Goal: Task Accomplishment & Management: Manage account settings

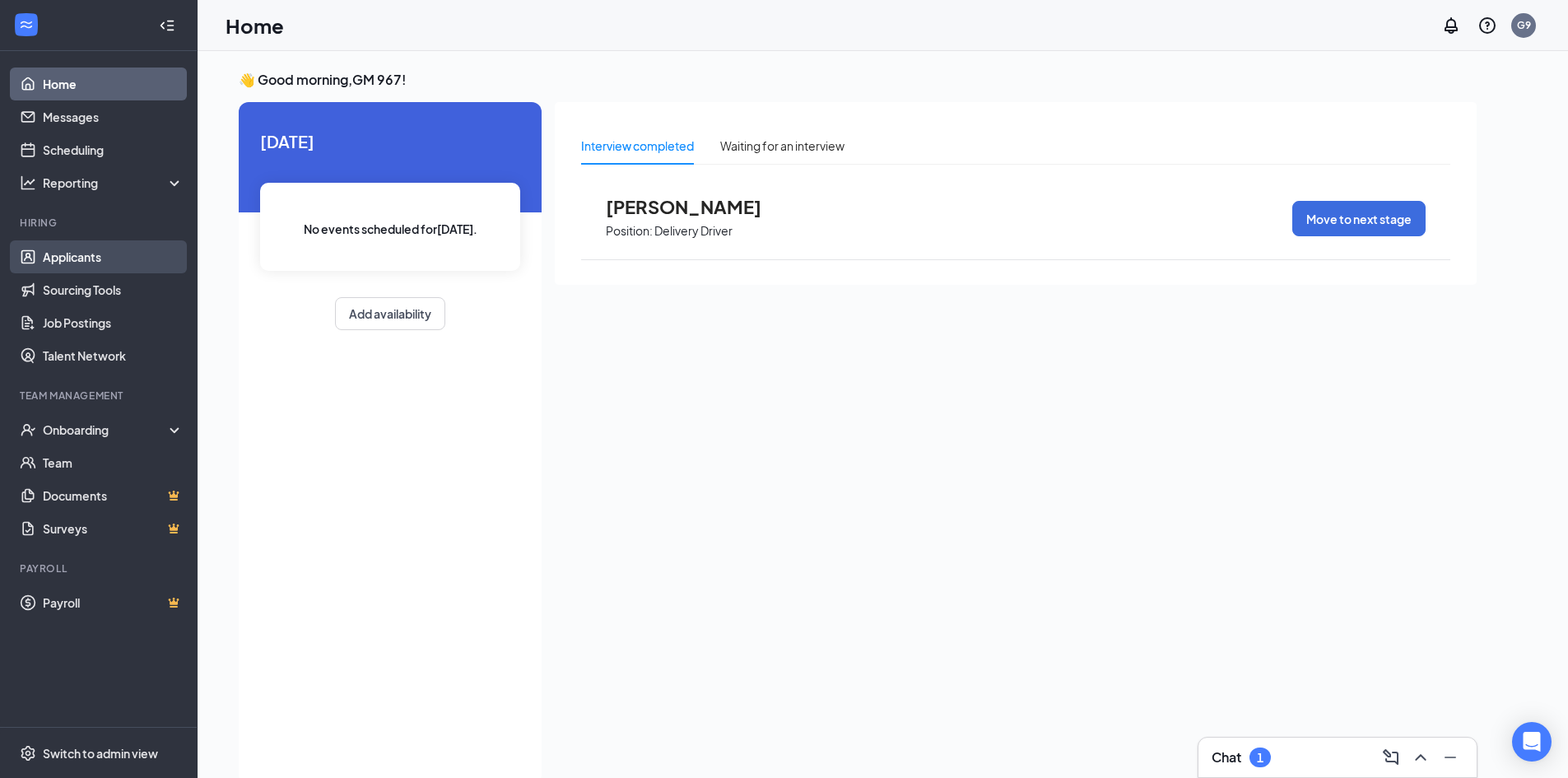
click at [88, 256] on link "Applicants" at bounding box center [113, 256] width 141 height 33
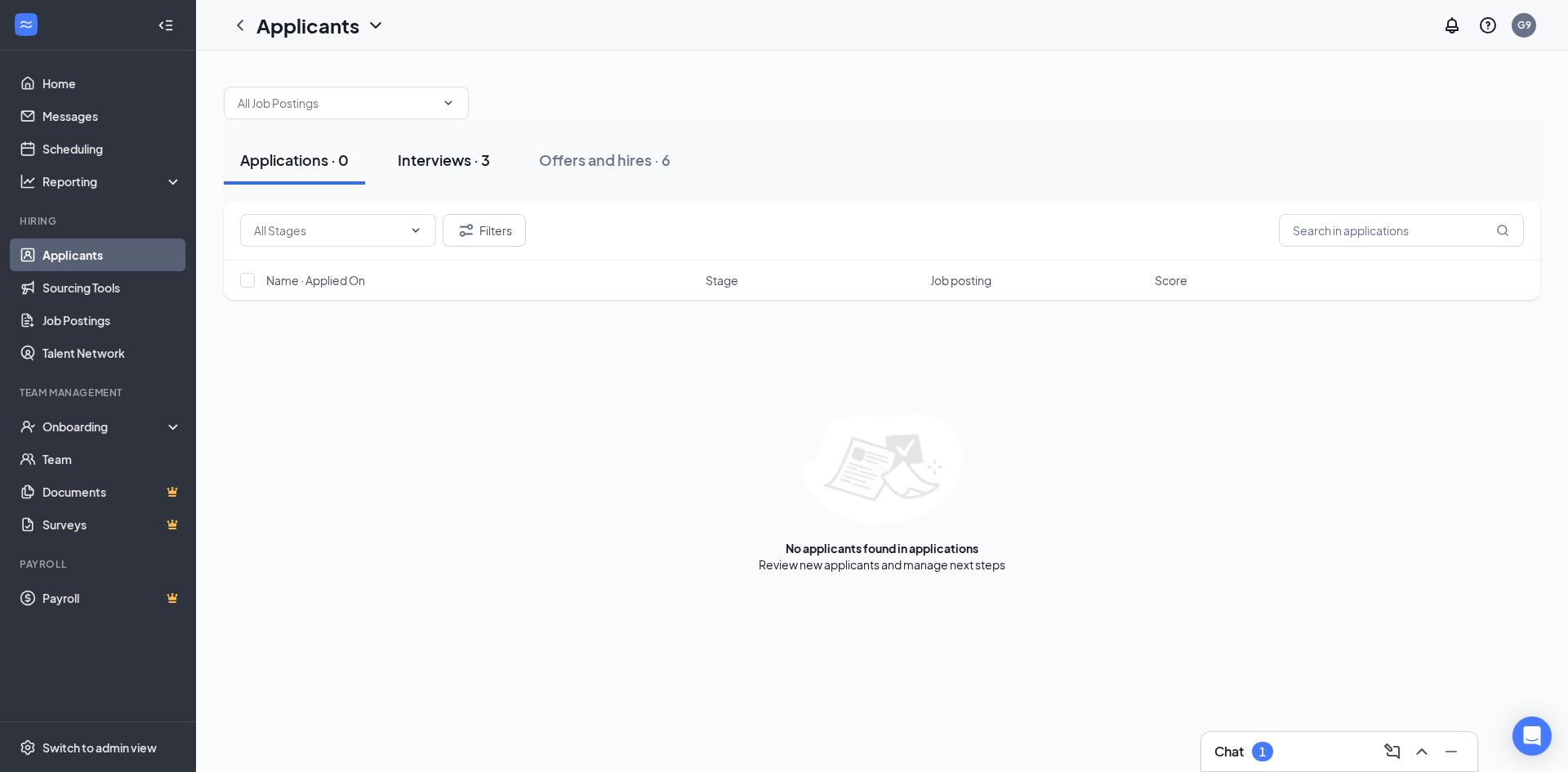
click at [416, 170] on button "Interviews · 3" at bounding box center [443, 160] width 125 height 49
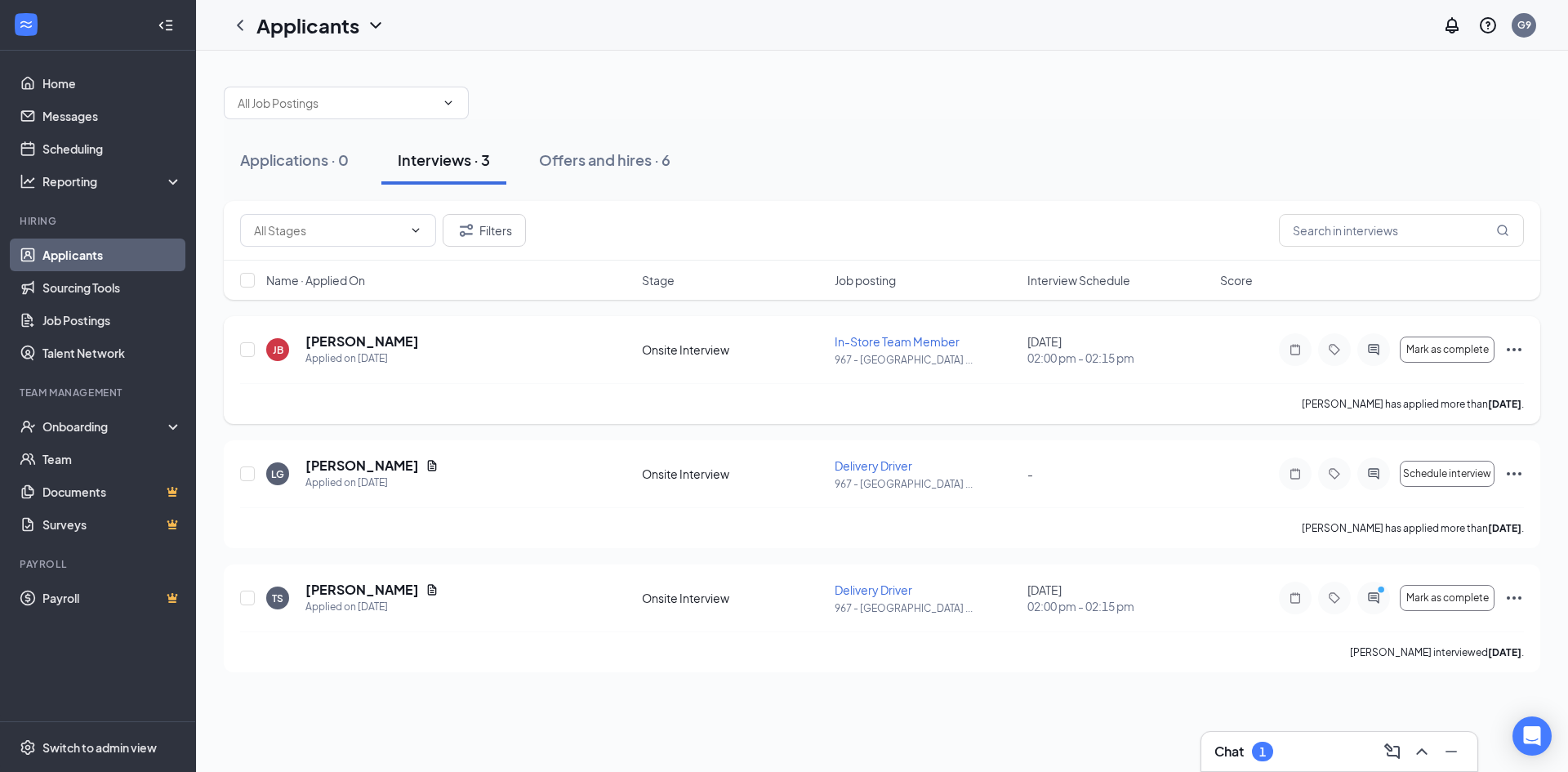
click at [1512, 350] on icon "Ellipses" at bounding box center [1514, 349] width 20 height 20
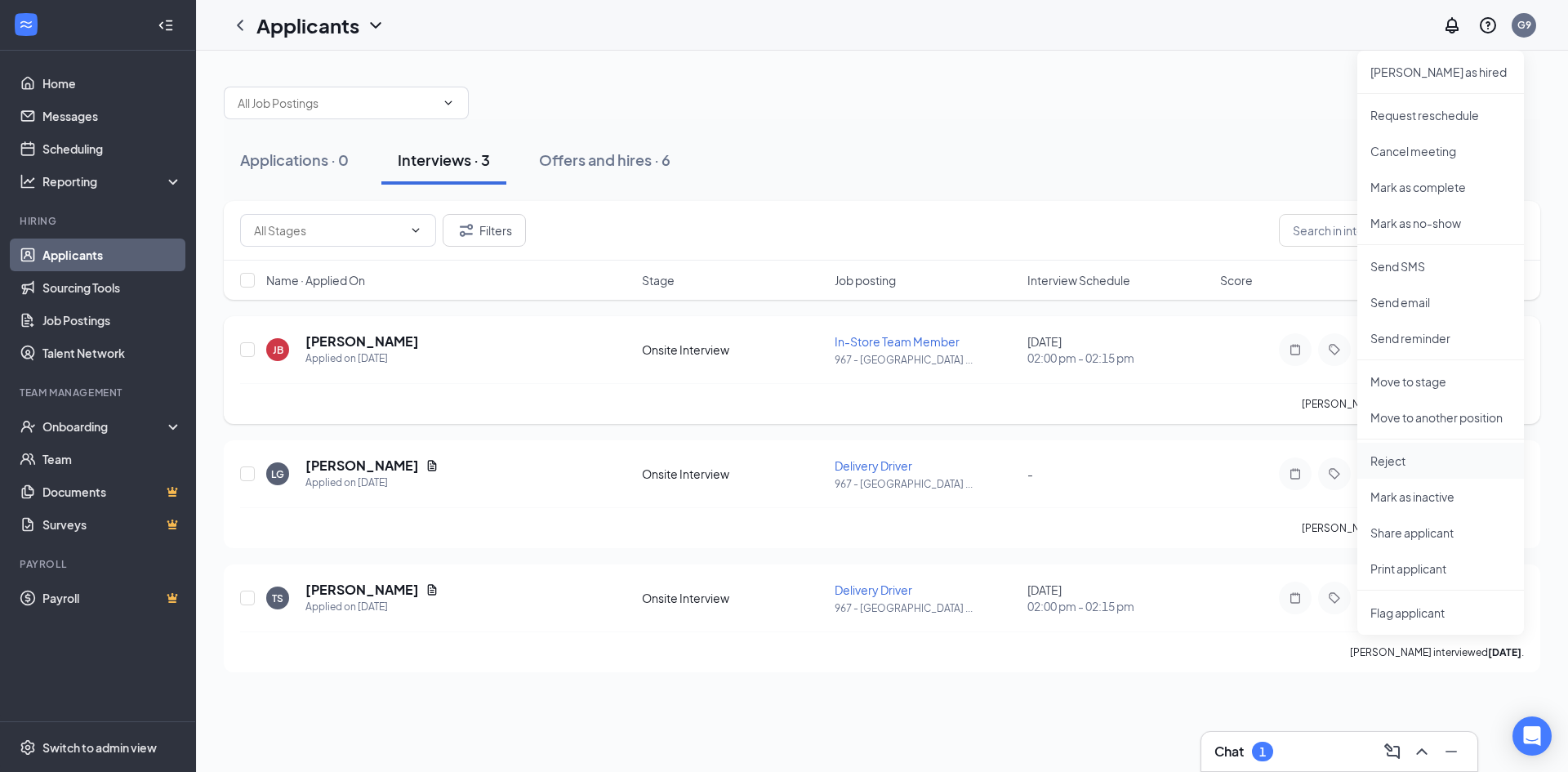
click at [1409, 459] on p "Reject" at bounding box center [1441, 460] width 141 height 16
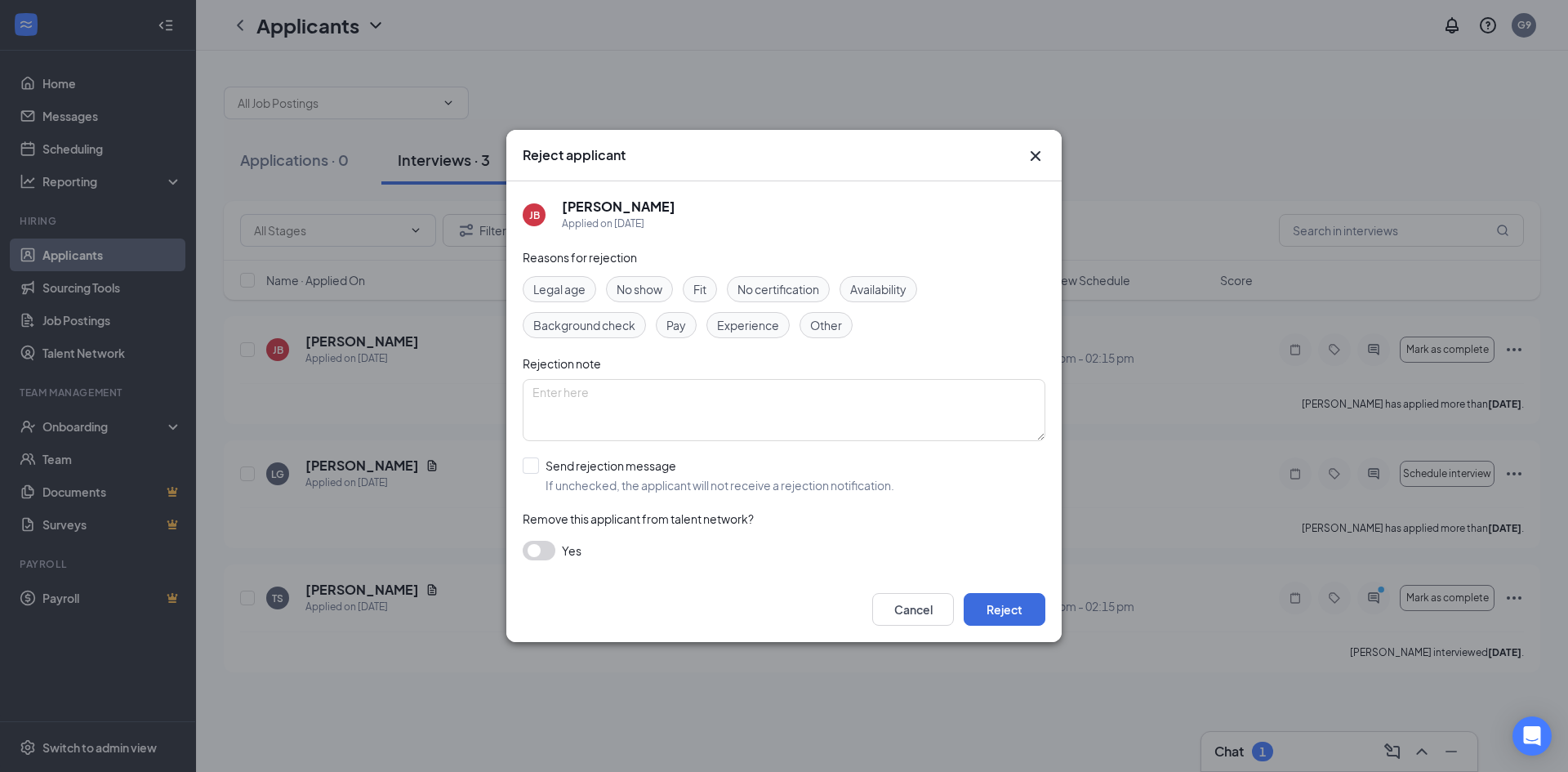
click at [826, 331] on span "Other" at bounding box center [826, 325] width 32 height 18
click at [728, 392] on textarea at bounding box center [784, 410] width 523 height 62
type textarea "Position Filled"
click at [537, 468] on input "Send rejection message If unchecked, the applicant will not receive a rejection…" at bounding box center [709, 475] width 372 height 36
checkbox input "true"
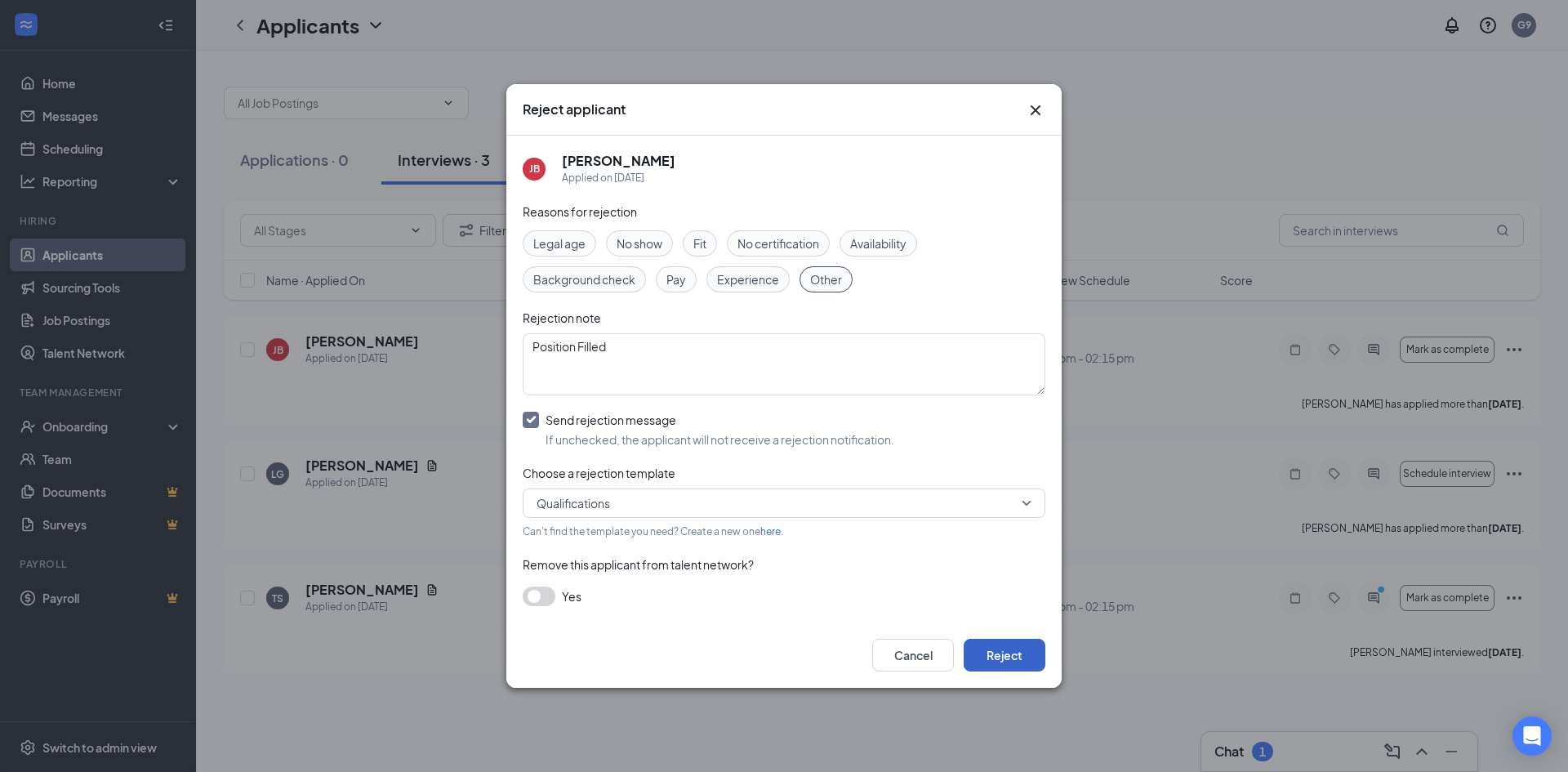
click at [976, 641] on button "Reject" at bounding box center [1004, 655] width 82 height 33
